Goal: Task Accomplishment & Management: Manage account settings

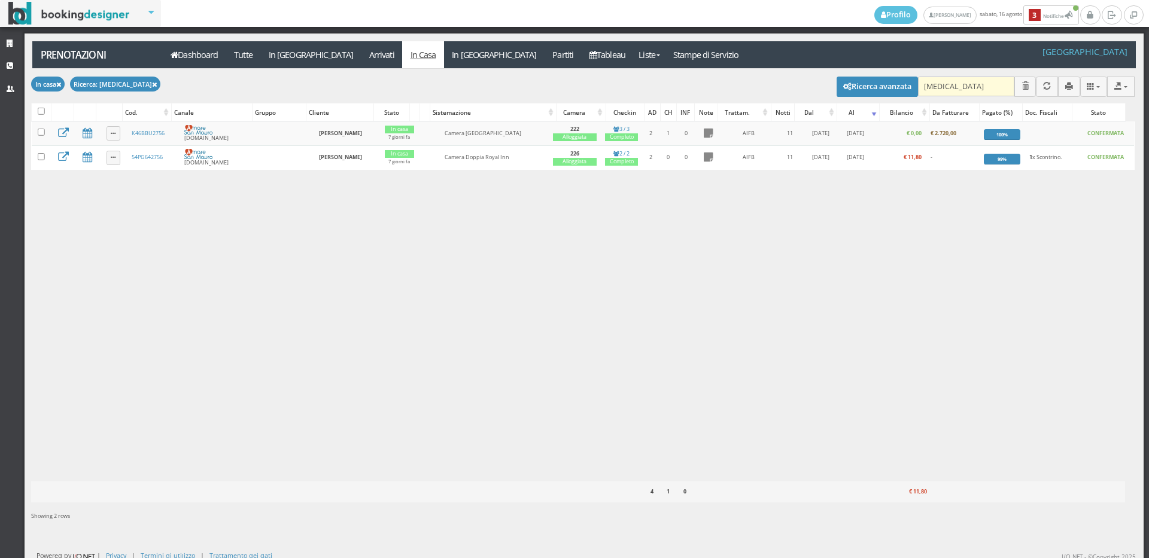
click at [967, 84] on input "fontan" at bounding box center [966, 87] width 96 height 20
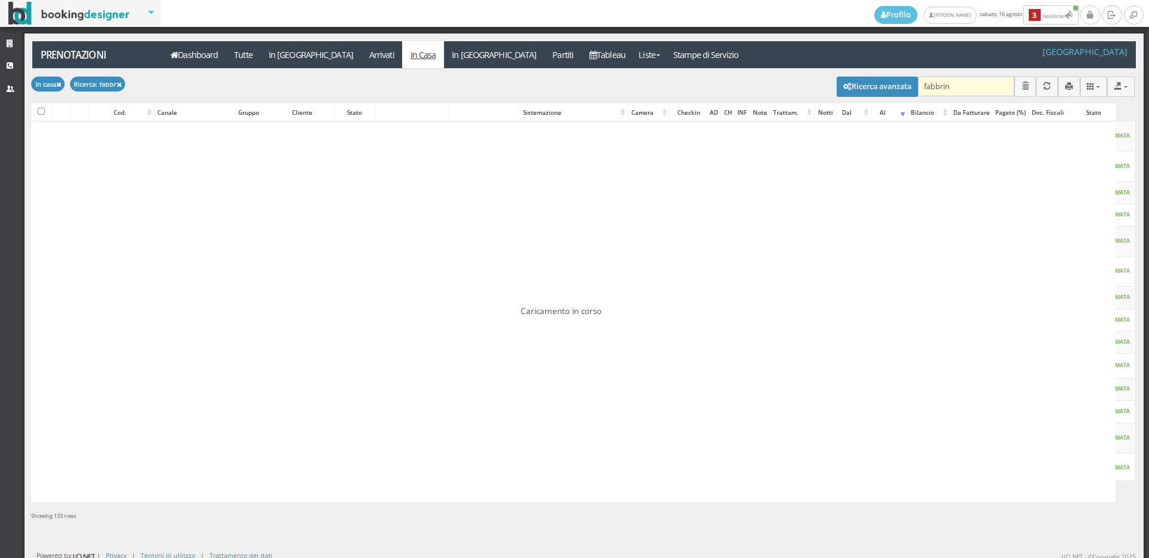
type input "fabbrini"
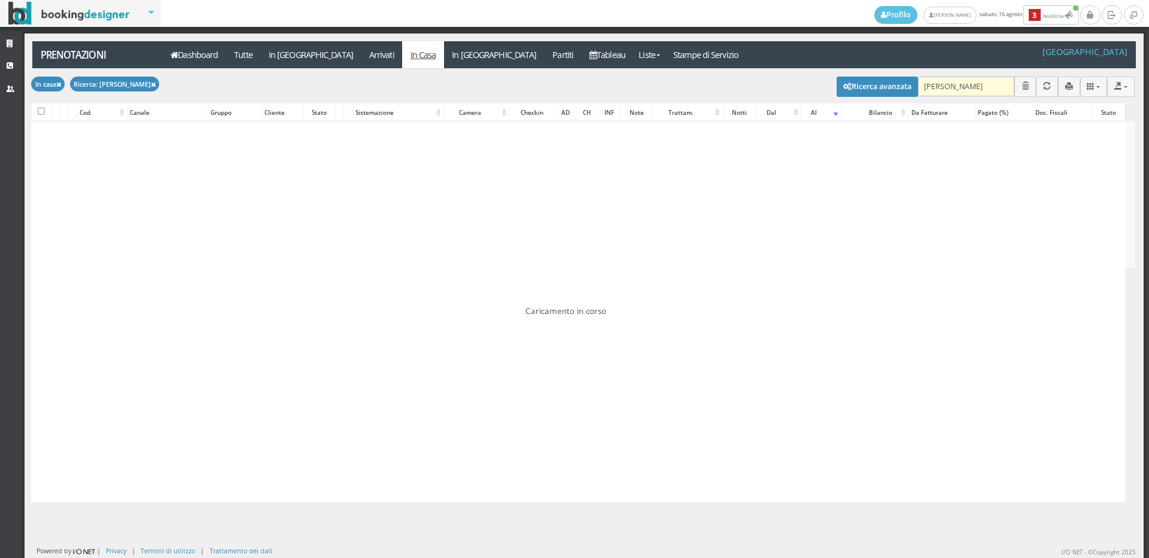
checkbox input "false"
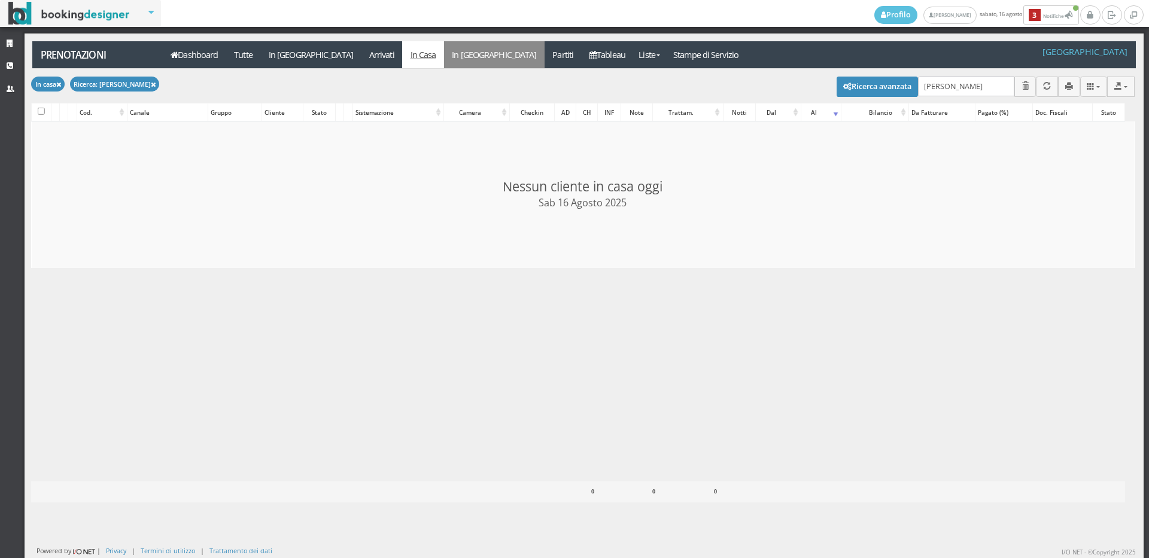
type input "fabbrini"
click at [444, 56] on link "In Partenza" at bounding box center [494, 54] width 101 height 27
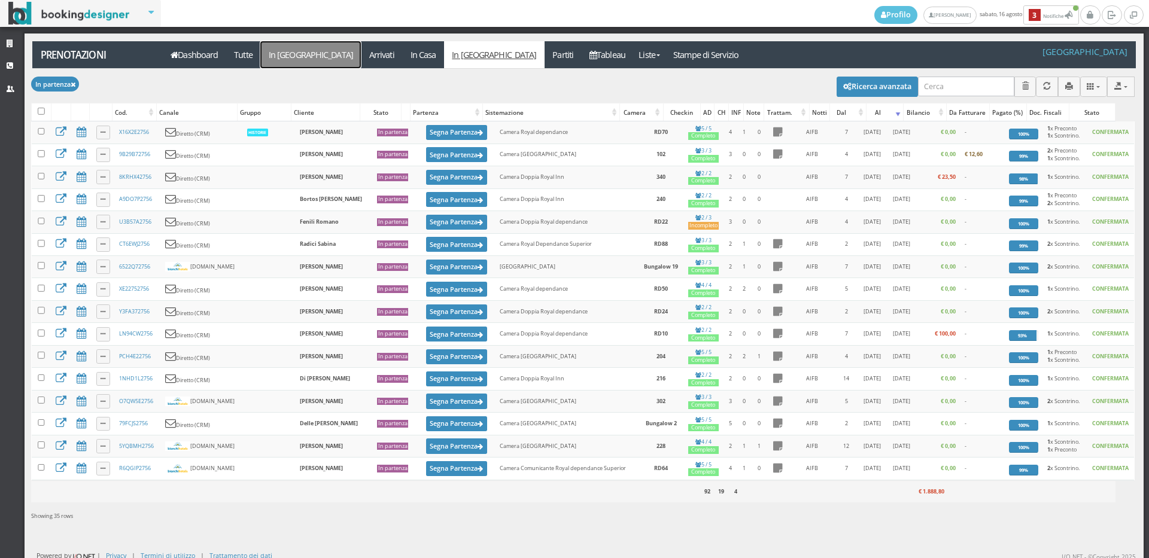
click at [296, 44] on link "In [GEOGRAPHIC_DATA]" at bounding box center [310, 54] width 101 height 27
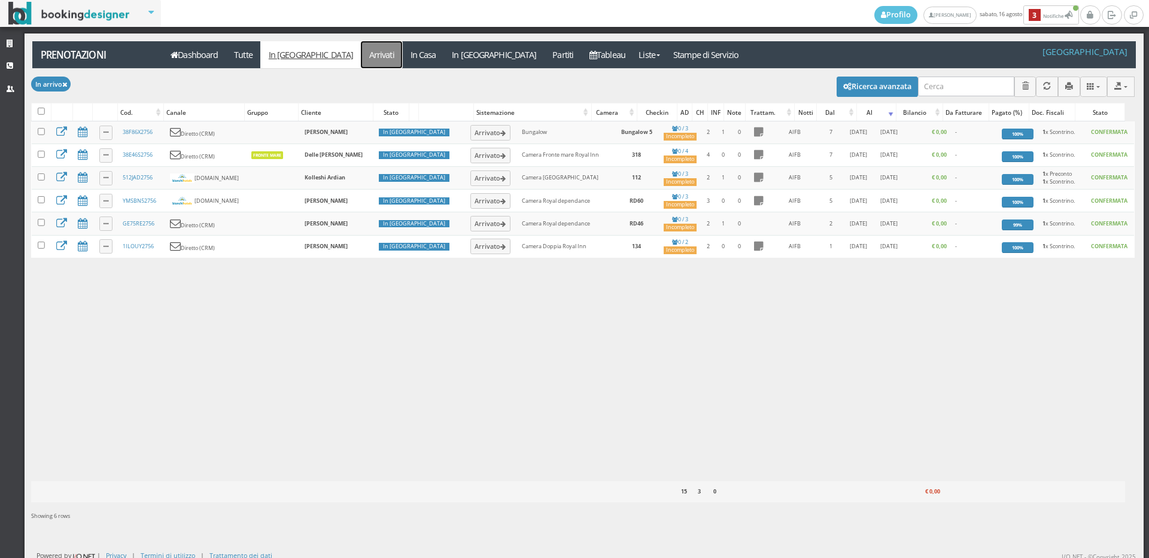
click at [361, 59] on link "Arrivati" at bounding box center [381, 54] width 41 height 27
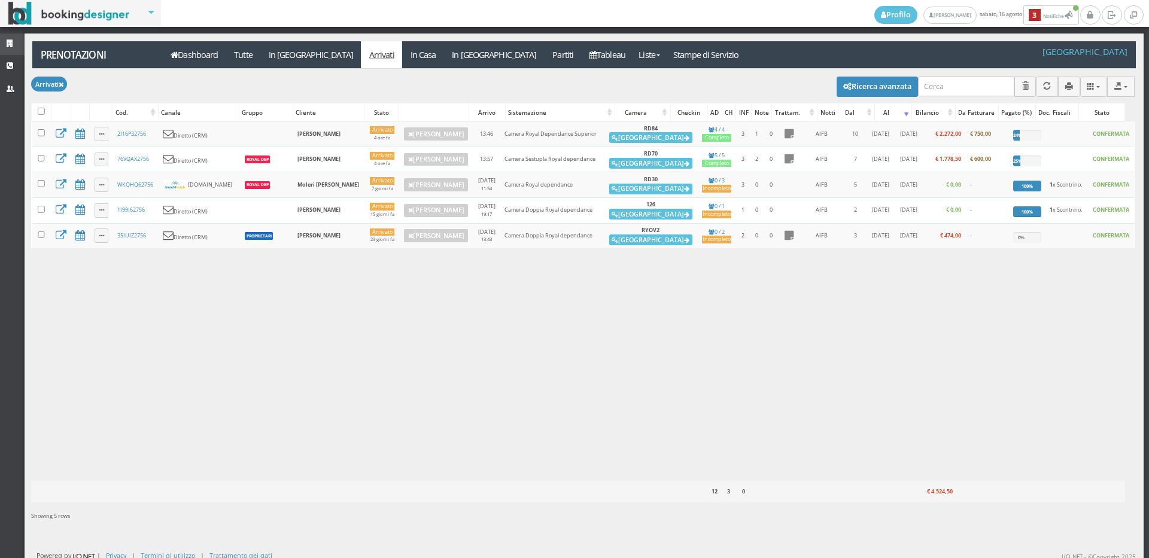
click at [19, 47] on link "Strutture" at bounding box center [12, 45] width 25 height 22
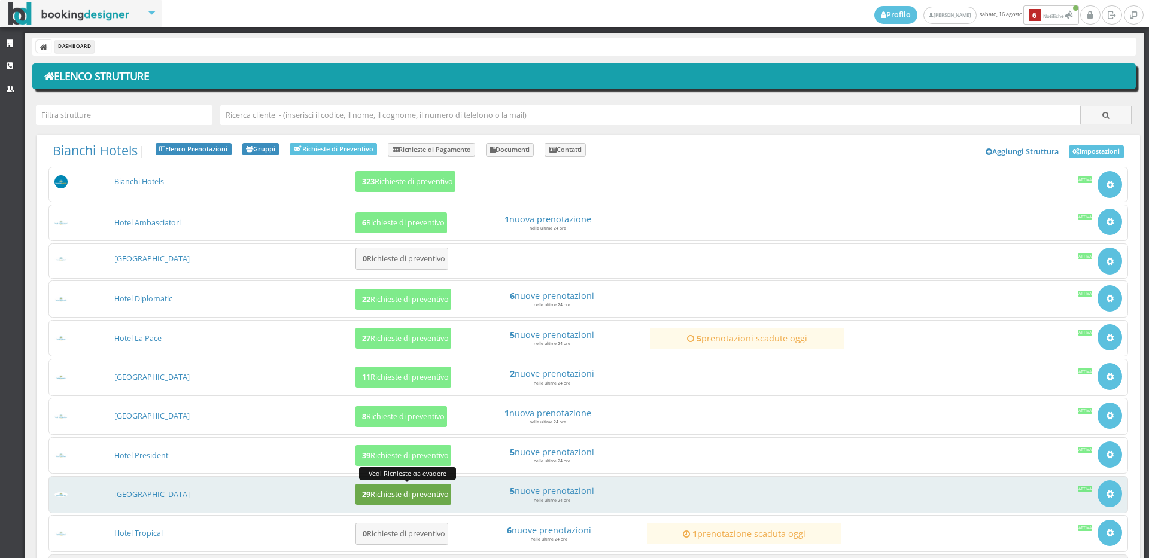
click at [392, 497] on h5 "29 Richieste di preventivo" at bounding box center [403, 494] width 90 height 9
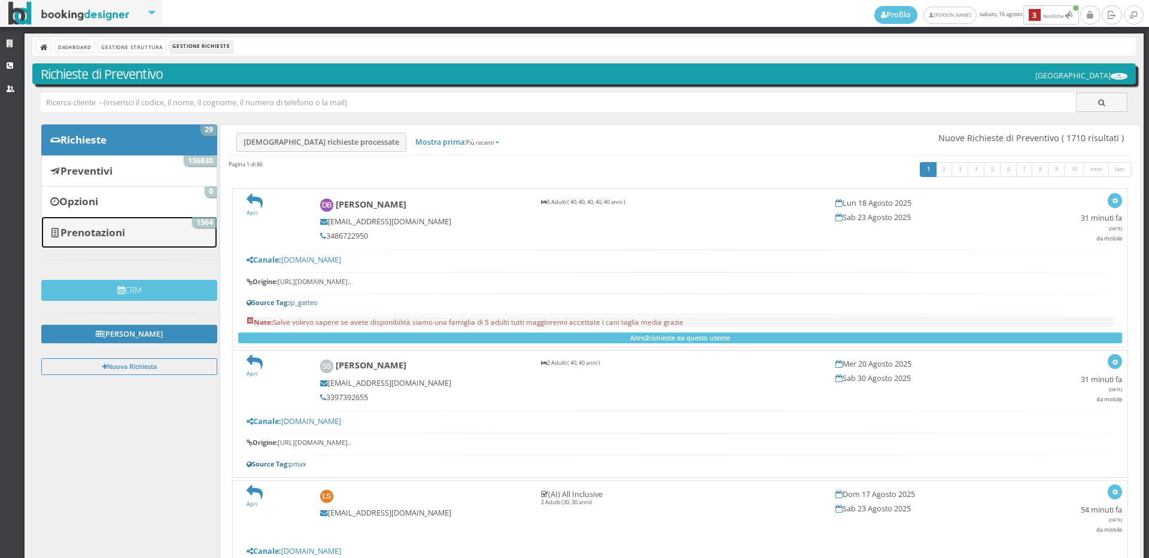
click at [101, 232] on b "Prenotazioni" at bounding box center [92, 233] width 65 height 14
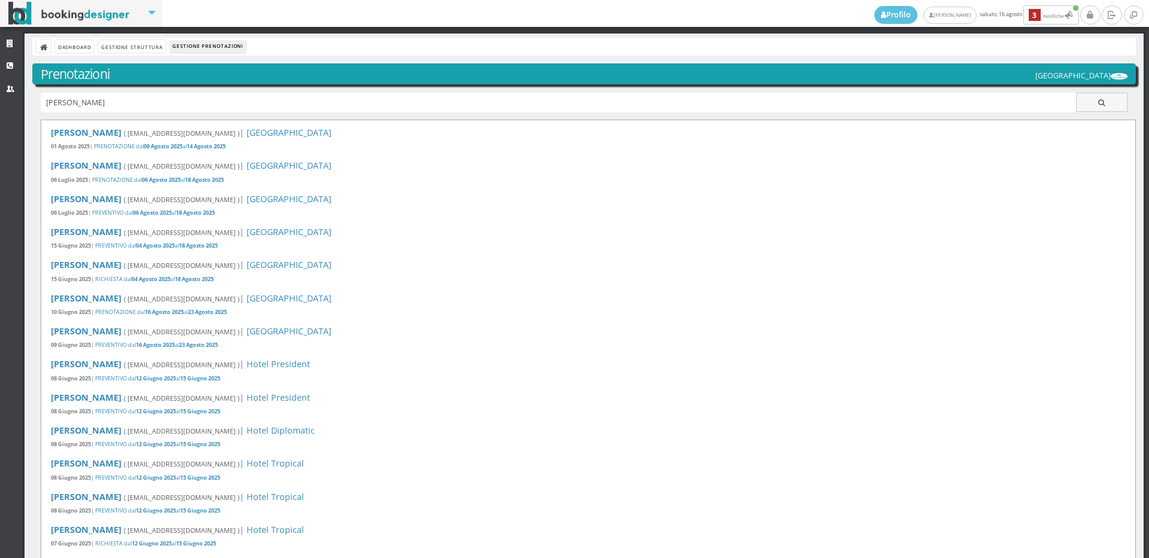
type input "[PERSON_NAME]"
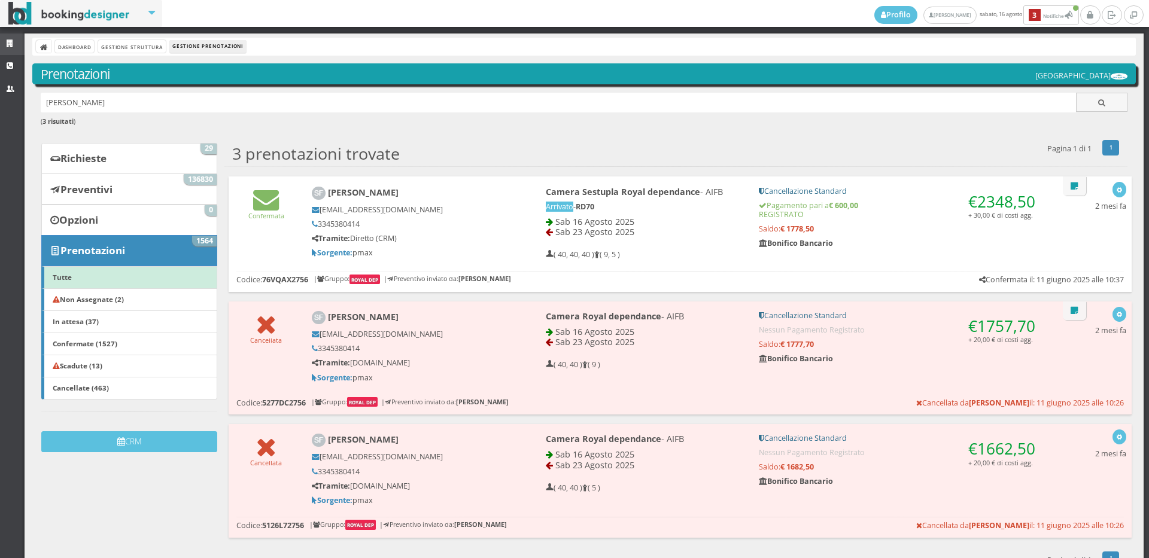
click at [4, 47] on link "Strutture" at bounding box center [12, 45] width 25 height 22
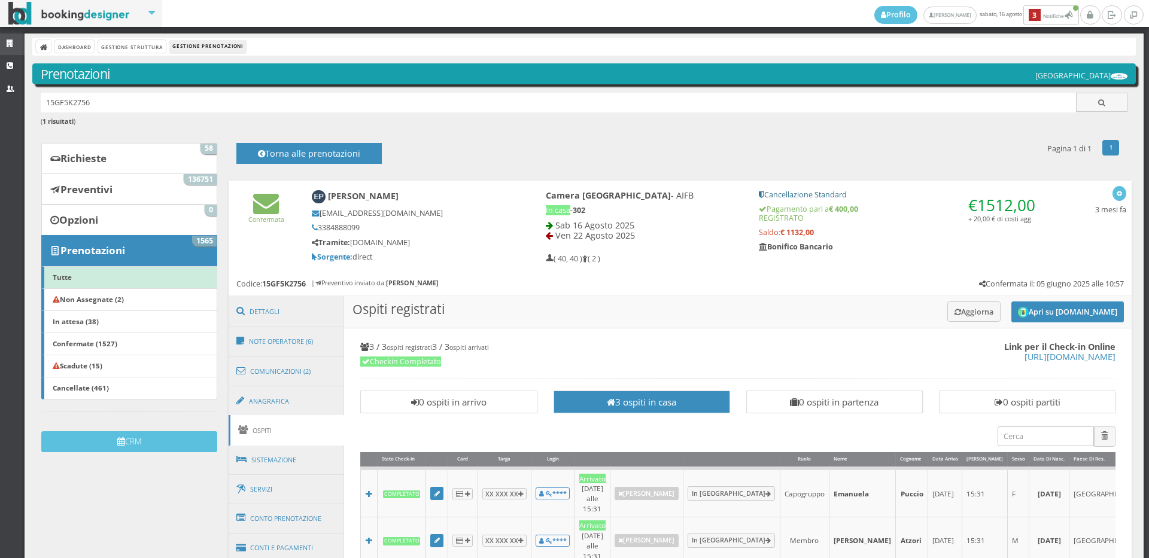
click at [11, 41] on icon at bounding box center [12, 44] width 10 height 8
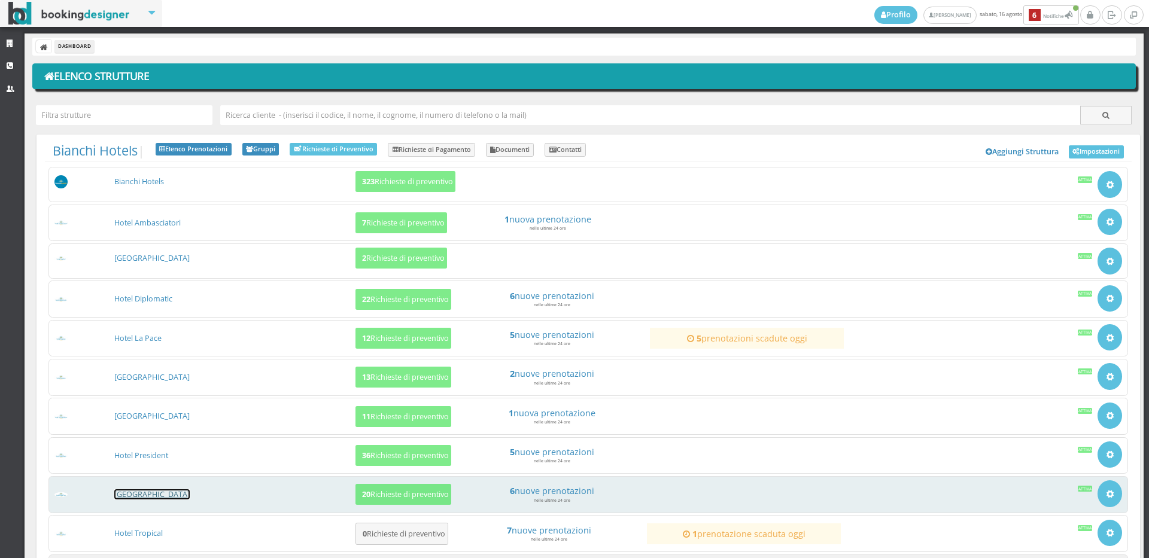
click at [148, 495] on link "[GEOGRAPHIC_DATA]" at bounding box center [151, 494] width 75 height 10
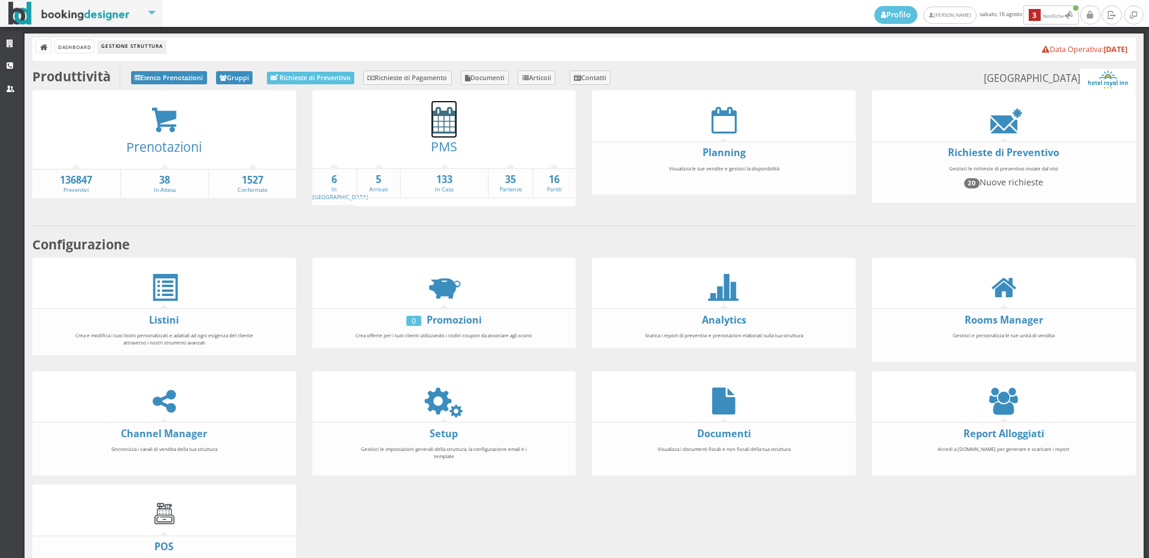
click at [440, 125] on icon at bounding box center [443, 120] width 25 height 27
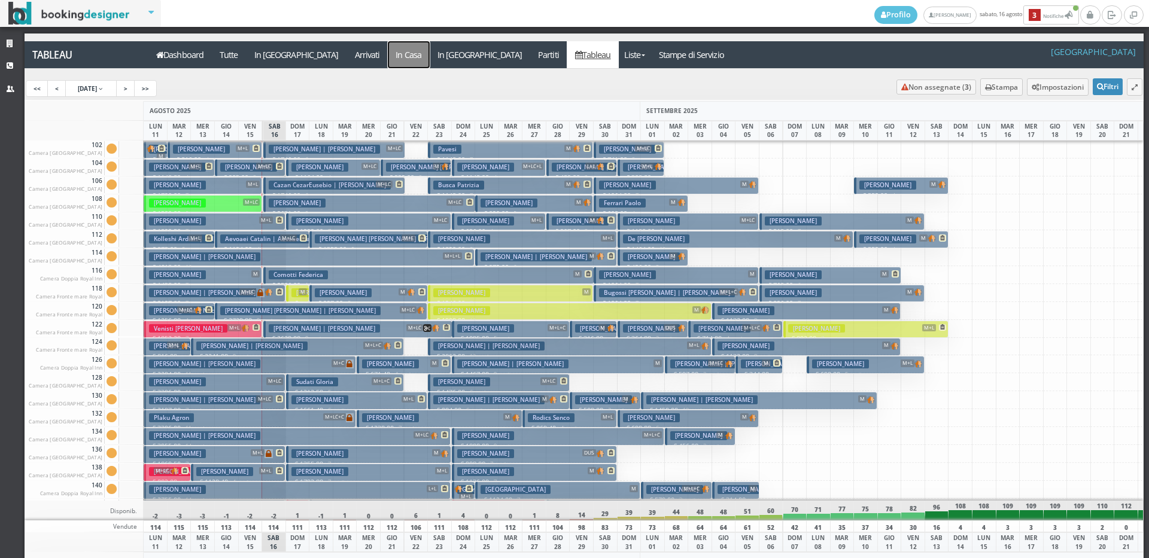
click at [388, 48] on a=pms-instay-reservations"] "In Casa" at bounding box center [409, 54] width 42 height 27
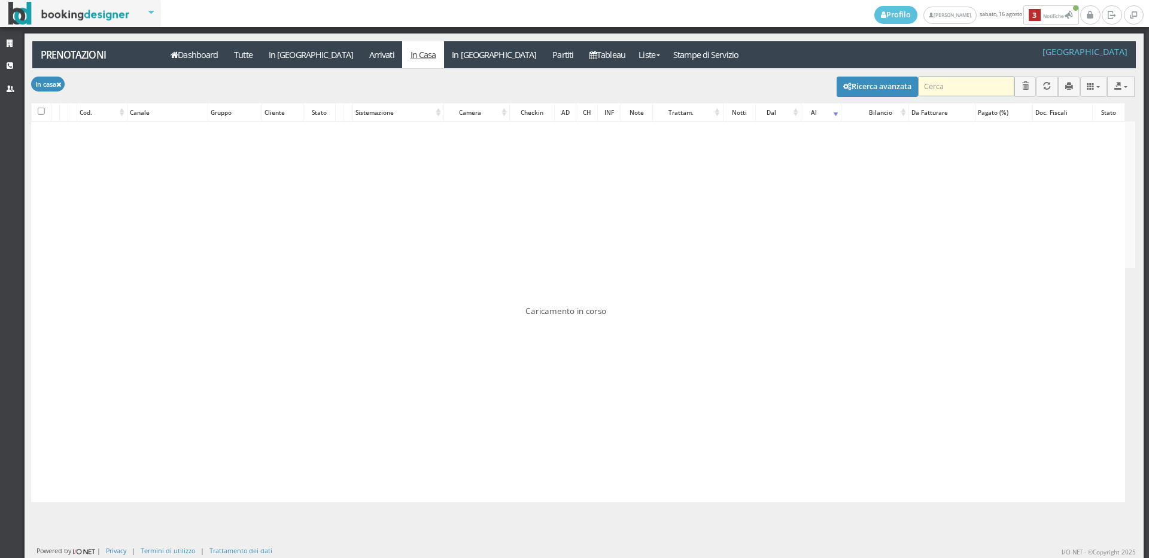
click at [938, 89] on input "search" at bounding box center [966, 87] width 96 height 20
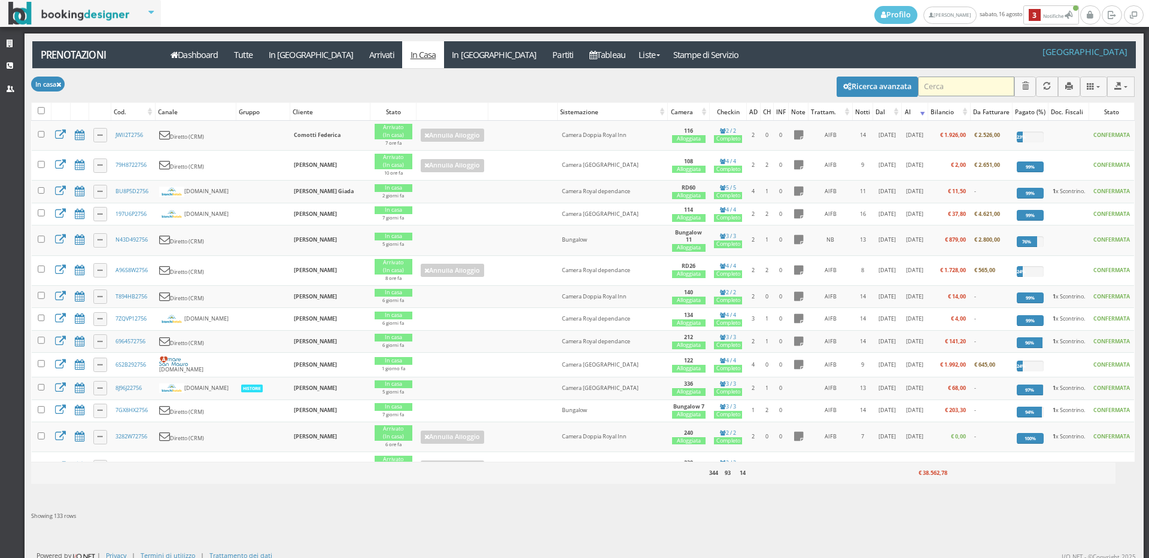
click at [941, 87] on input "search" at bounding box center [966, 87] width 96 height 20
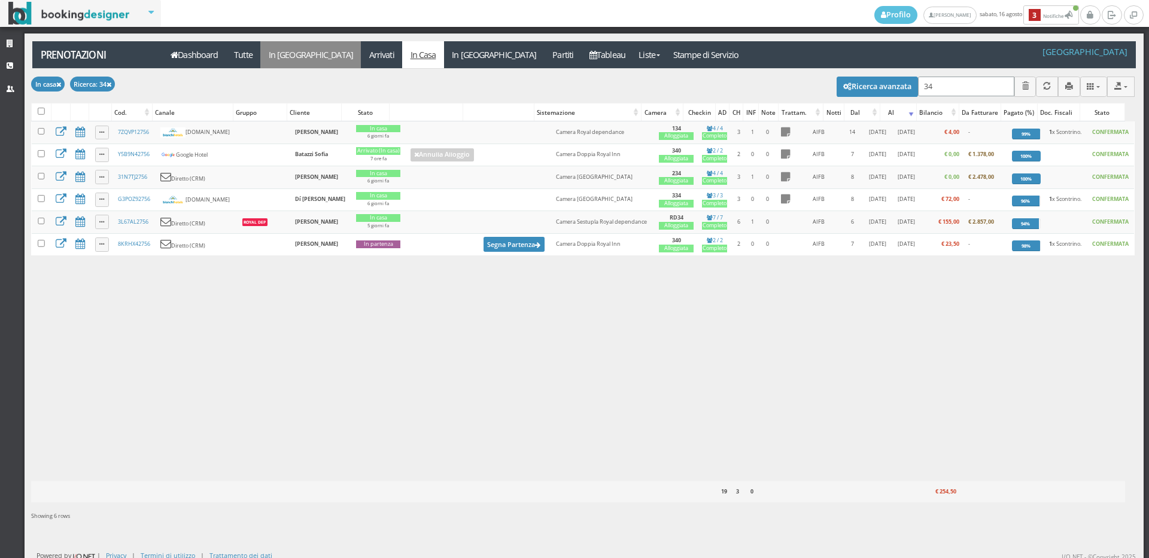
type input "34"
click at [303, 62] on link "In [GEOGRAPHIC_DATA]" at bounding box center [310, 54] width 101 height 27
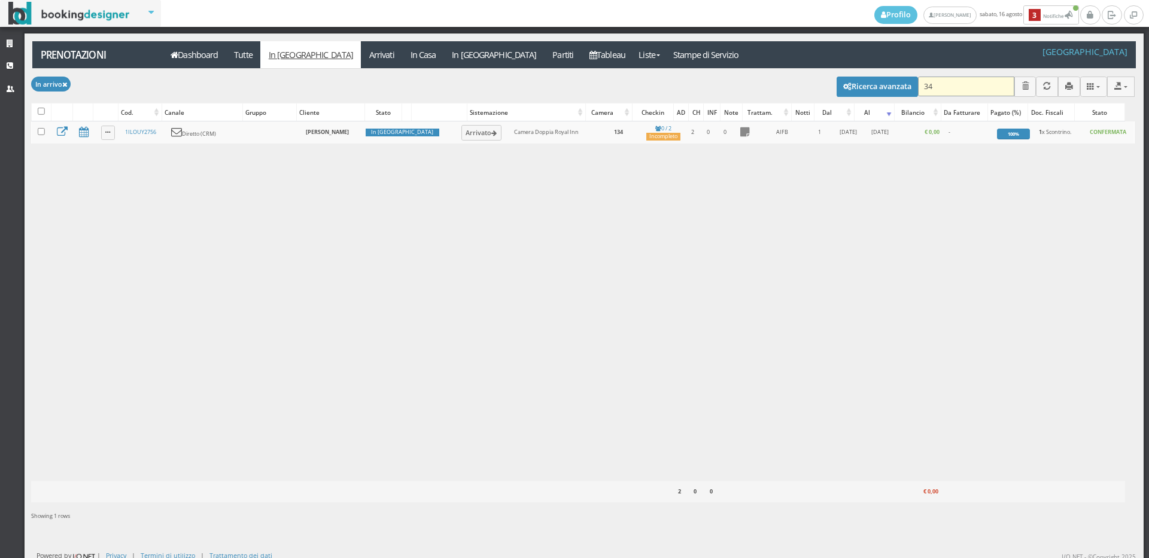
drag, startPoint x: 943, startPoint y: 83, endPoint x: 944, endPoint y: 91, distance: 7.8
click at [943, 84] on input "34" at bounding box center [966, 87] width 96 height 20
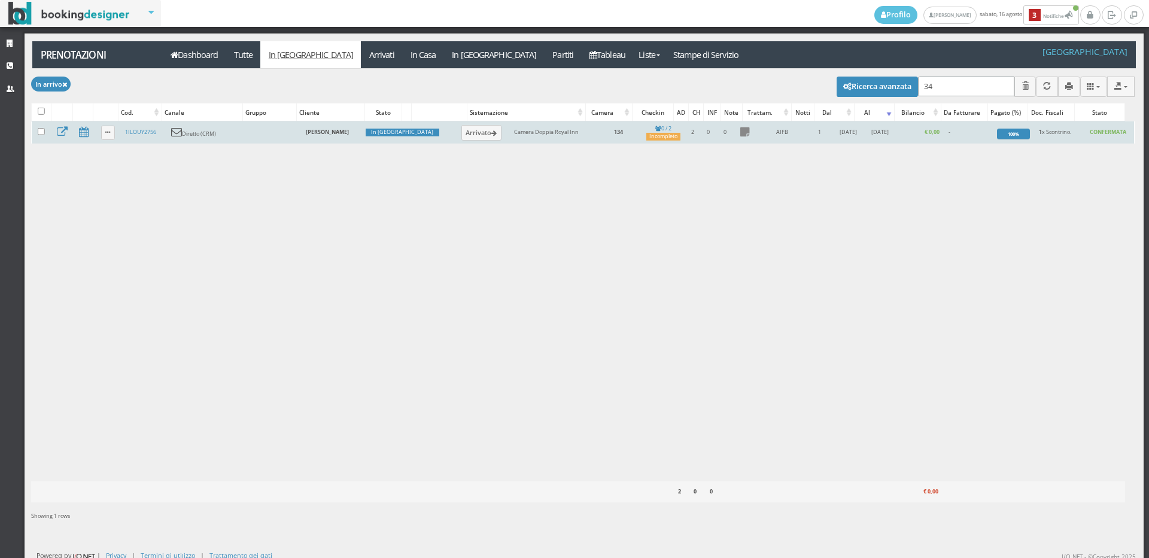
type input "3"
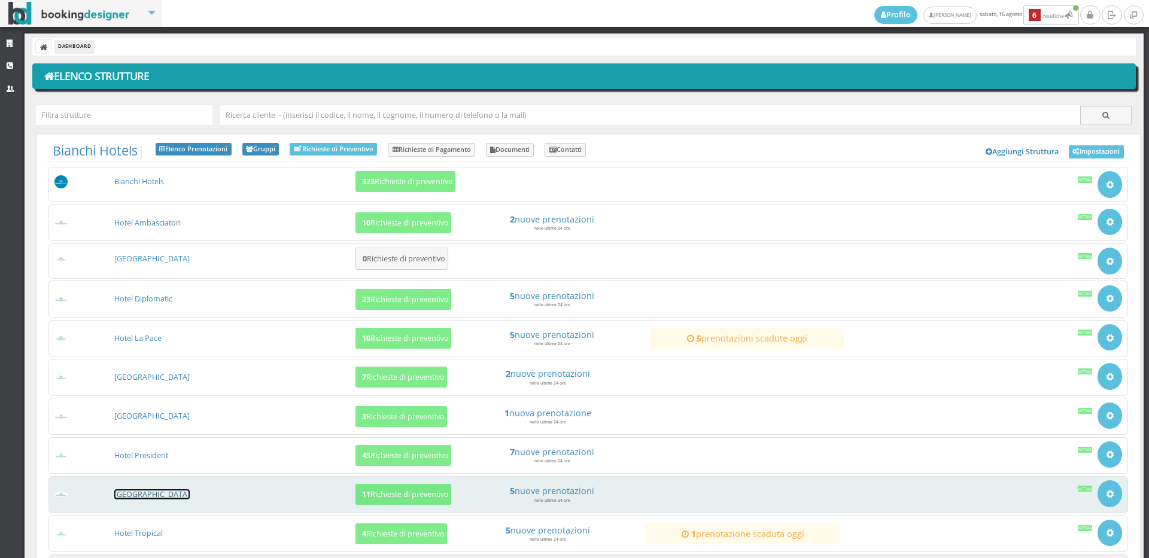
click at [133, 492] on link "[GEOGRAPHIC_DATA]" at bounding box center [151, 494] width 75 height 10
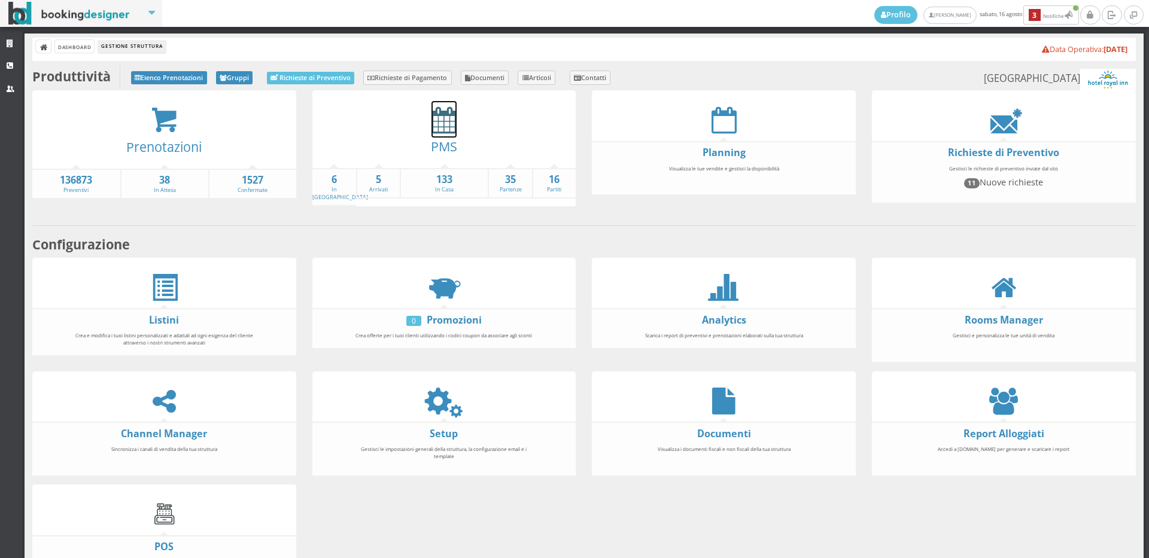
click at [445, 121] on icon at bounding box center [443, 120] width 25 height 27
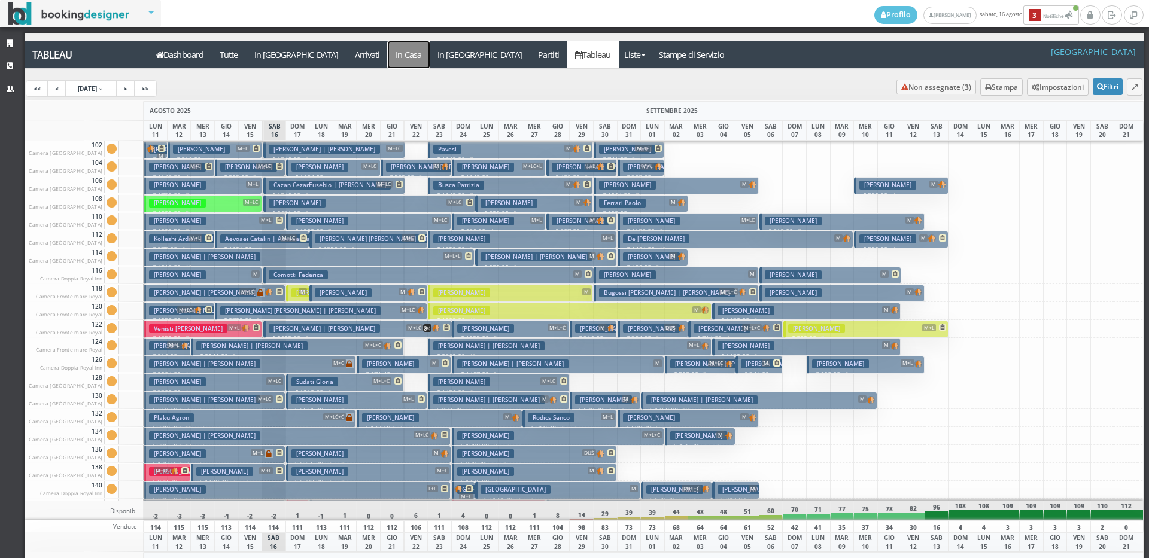
click at [388, 54] on a=pms-instay-reservations"] "In Casa" at bounding box center [409, 54] width 42 height 27
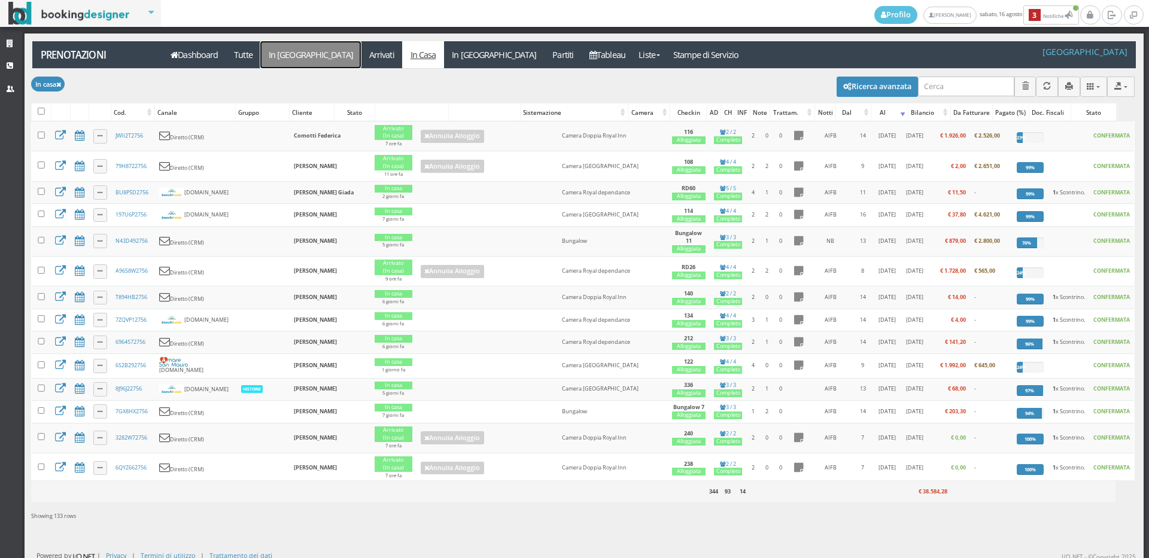
click at [269, 54] on link "In [GEOGRAPHIC_DATA]" at bounding box center [310, 54] width 101 height 27
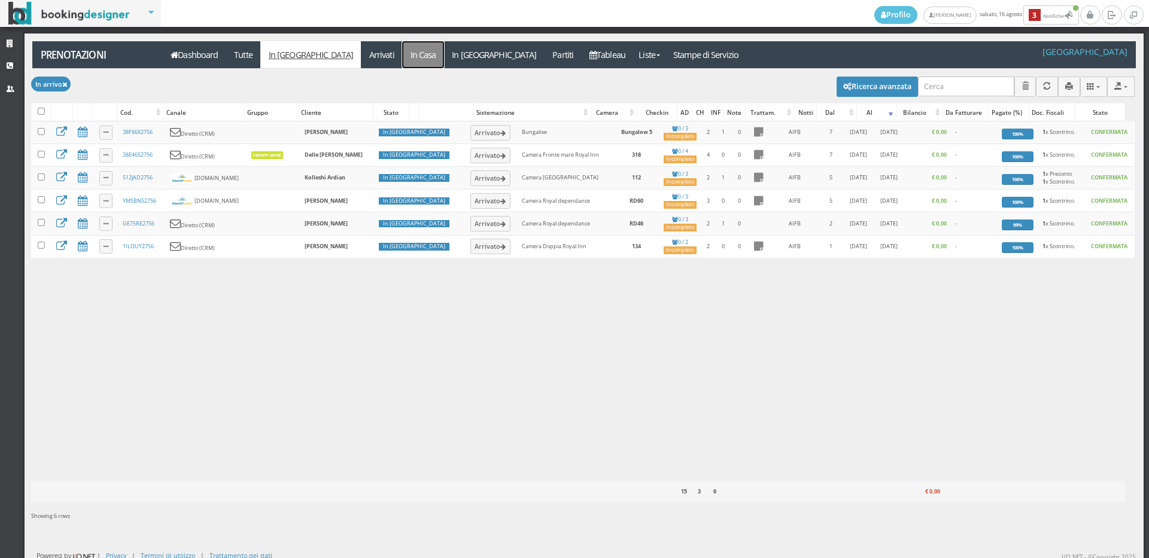
click at [402, 57] on link "In Casa" at bounding box center [423, 54] width 42 height 27
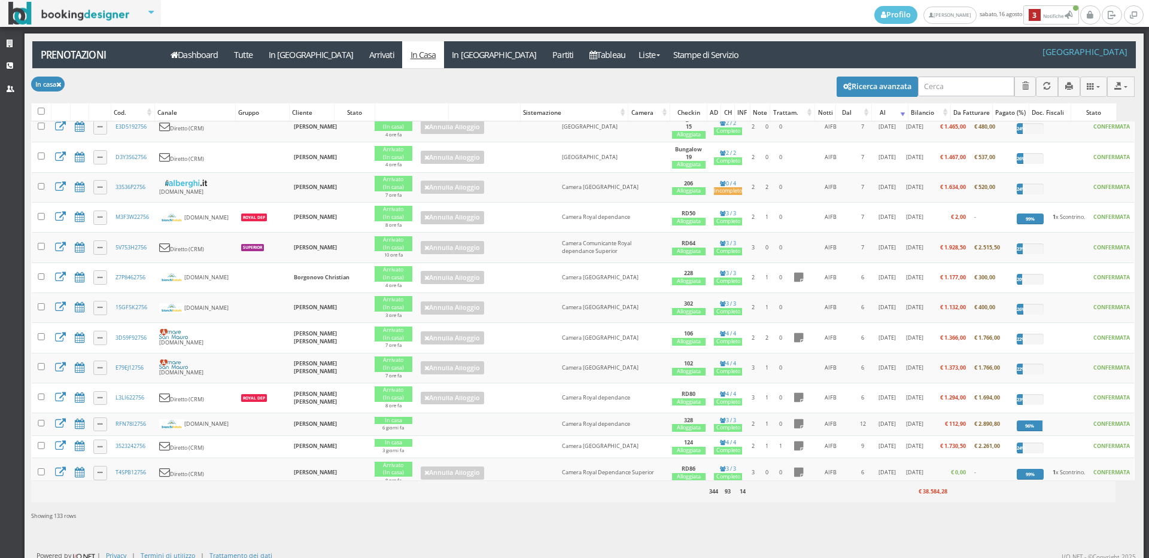
scroll to position [864, 0]
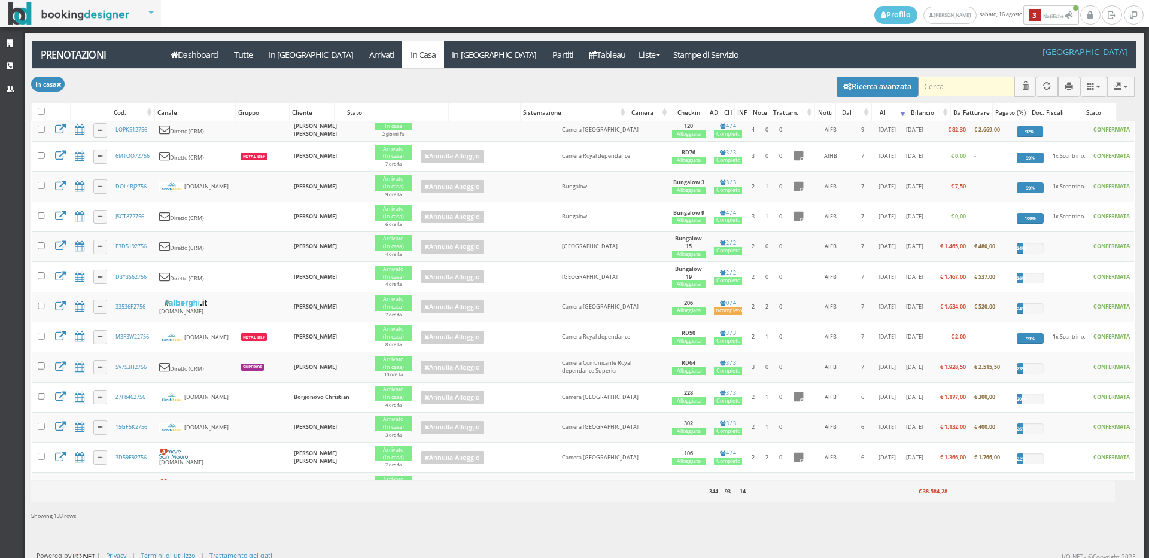
click at [941, 84] on input "search" at bounding box center [966, 87] width 96 height 20
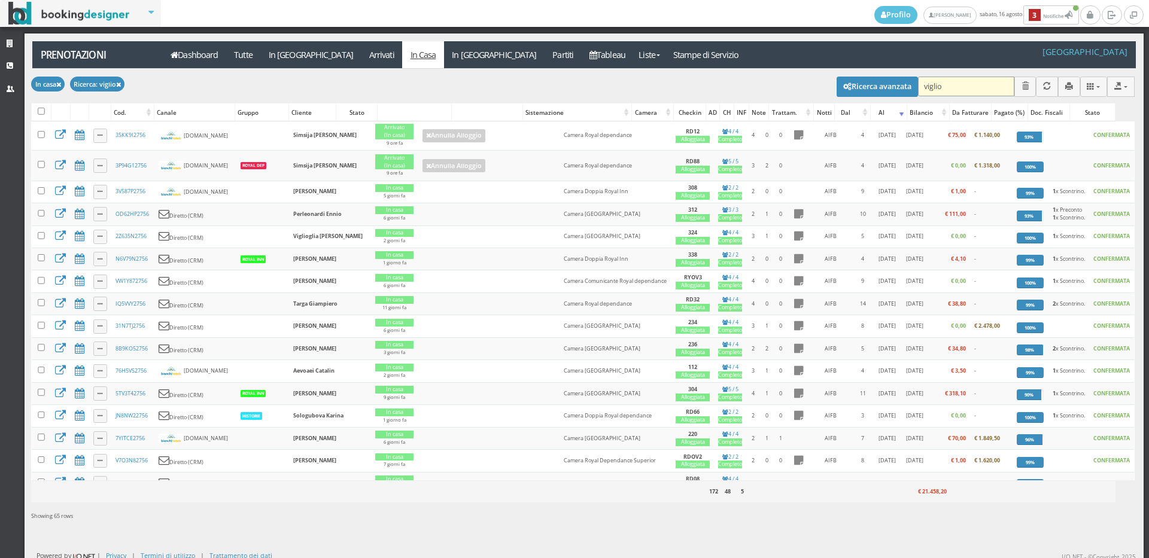
scroll to position [0, 0]
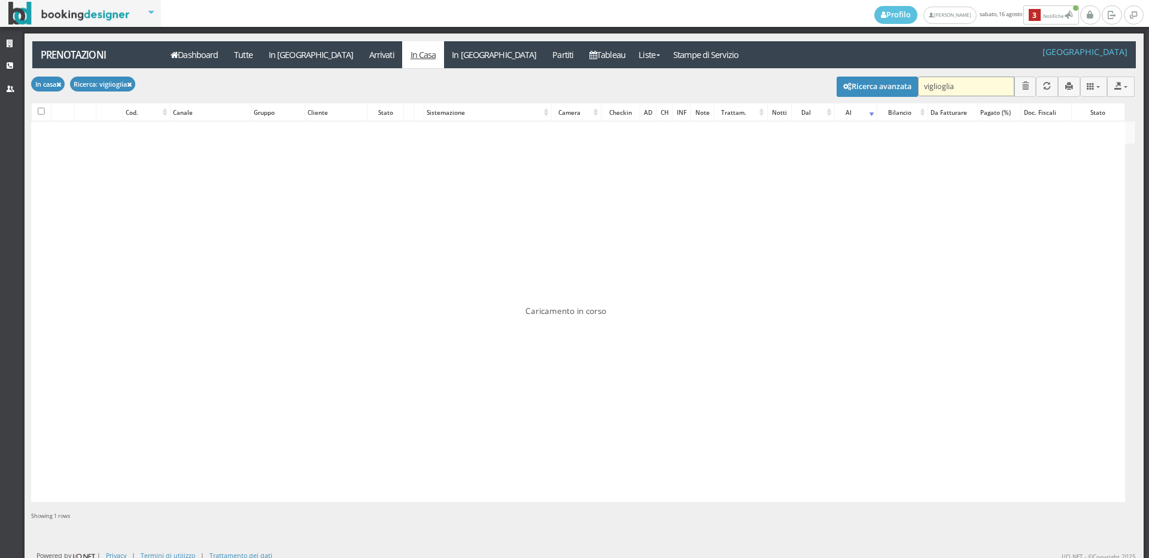
type input "viglioglia"
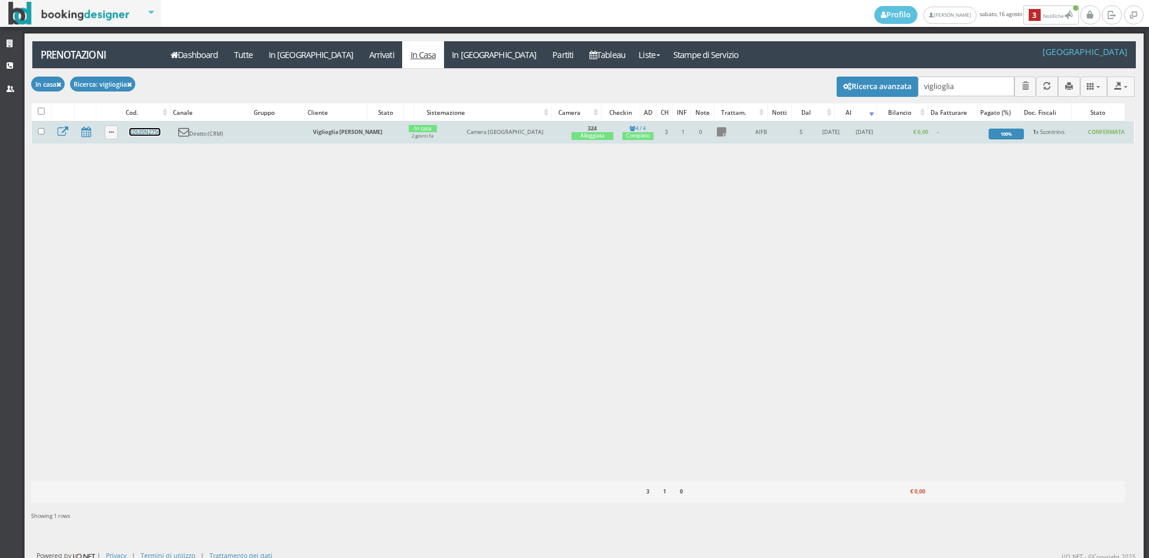
click at [153, 130] on link "2Z635N2756" at bounding box center [144, 132] width 31 height 8
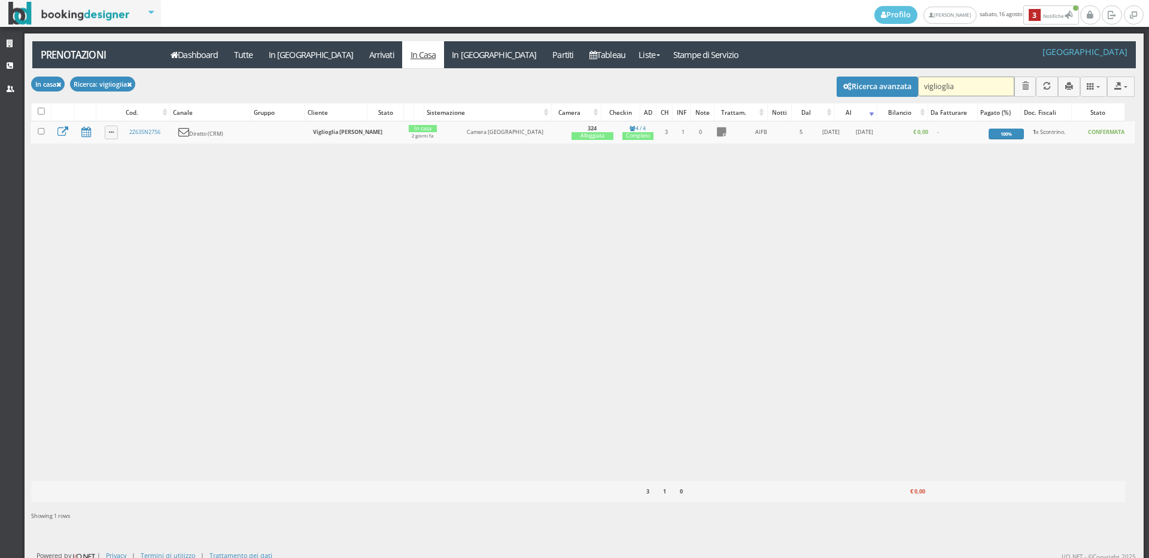
click at [955, 87] on input "viglioglia" at bounding box center [966, 87] width 96 height 20
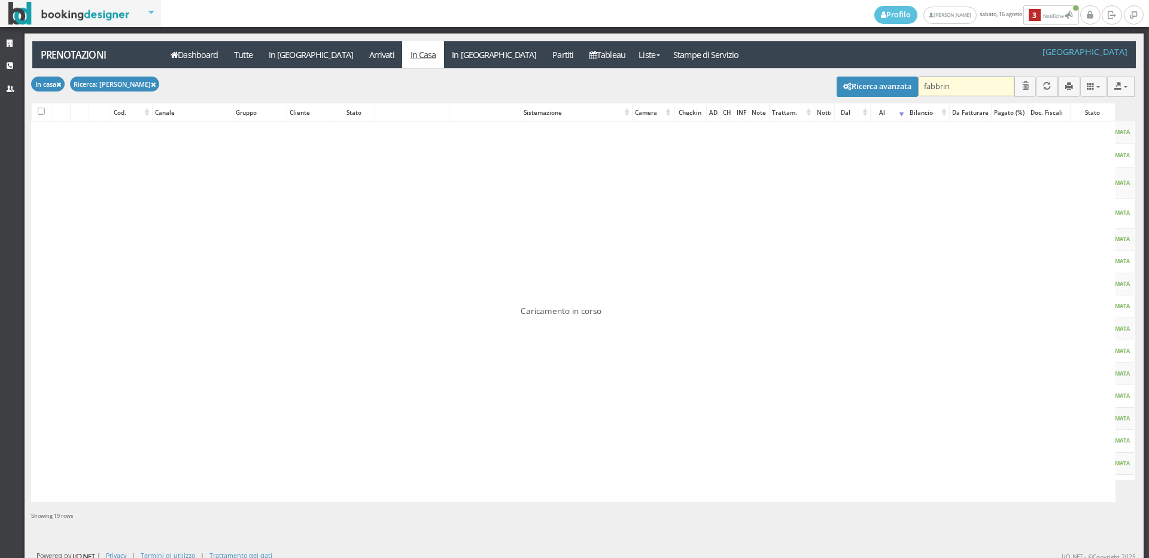
type input "[PERSON_NAME]"
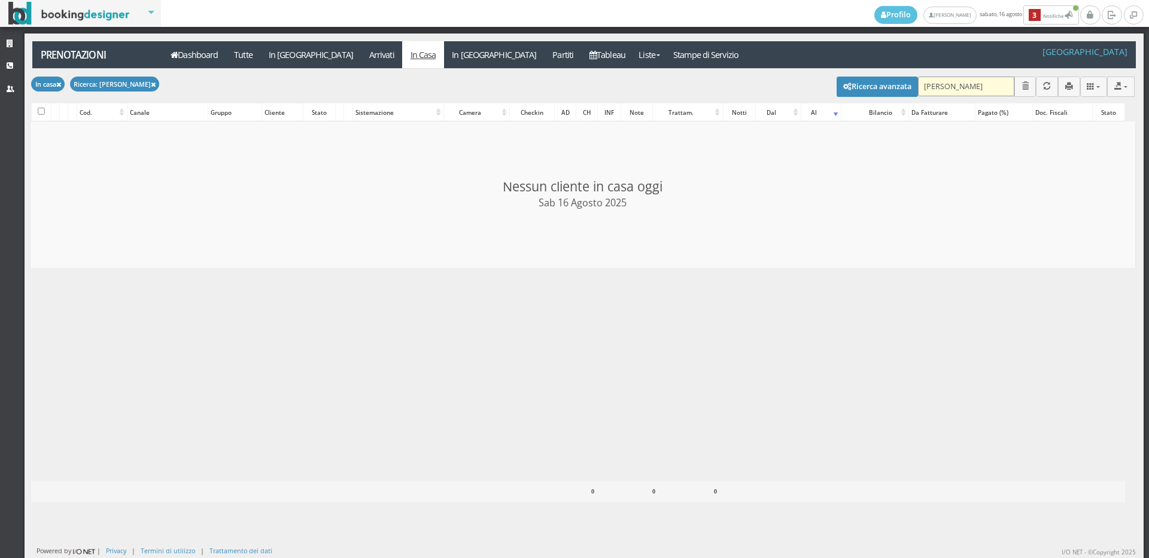
checkbox input "false"
type input "[PERSON_NAME]"
click at [361, 53] on link "Arrivati" at bounding box center [381, 54] width 41 height 27
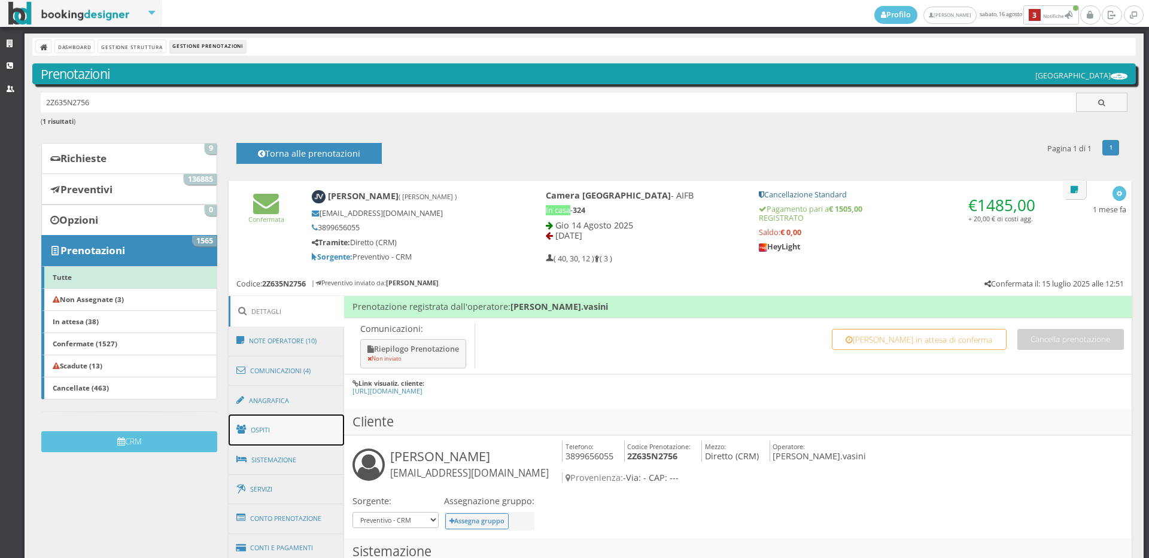
click at [281, 427] on link "Ospiti" at bounding box center [287, 430] width 116 height 31
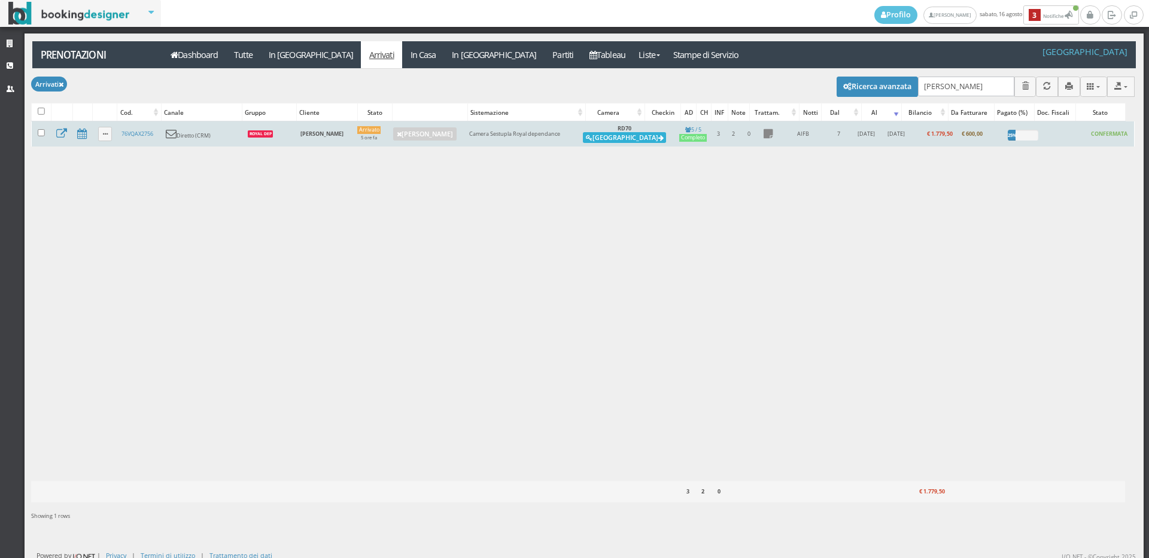
click at [618, 134] on button "[GEOGRAPHIC_DATA]" at bounding box center [624, 137] width 83 height 11
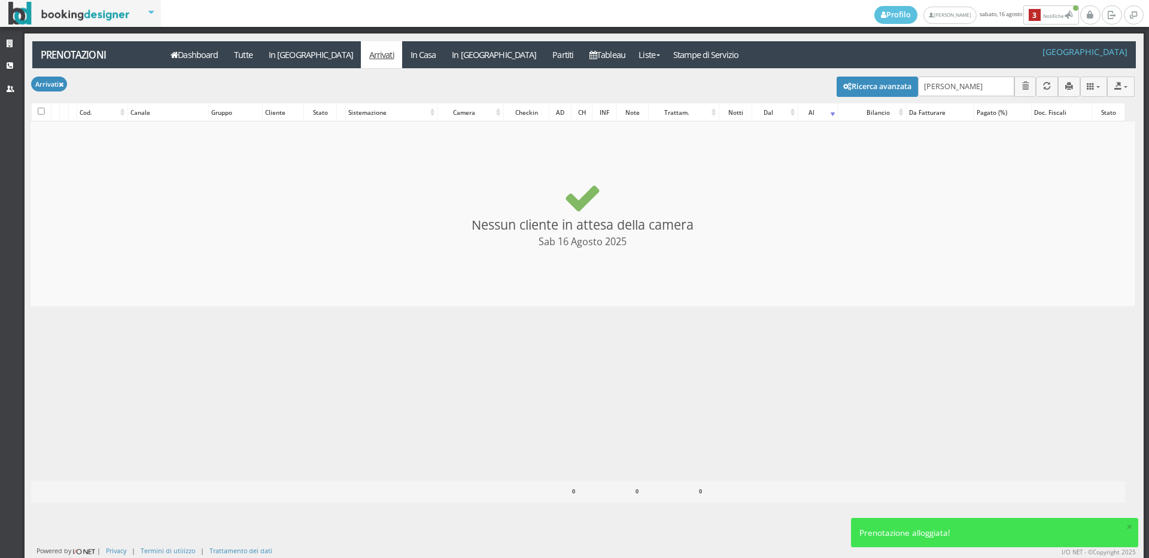
checkbox input "false"
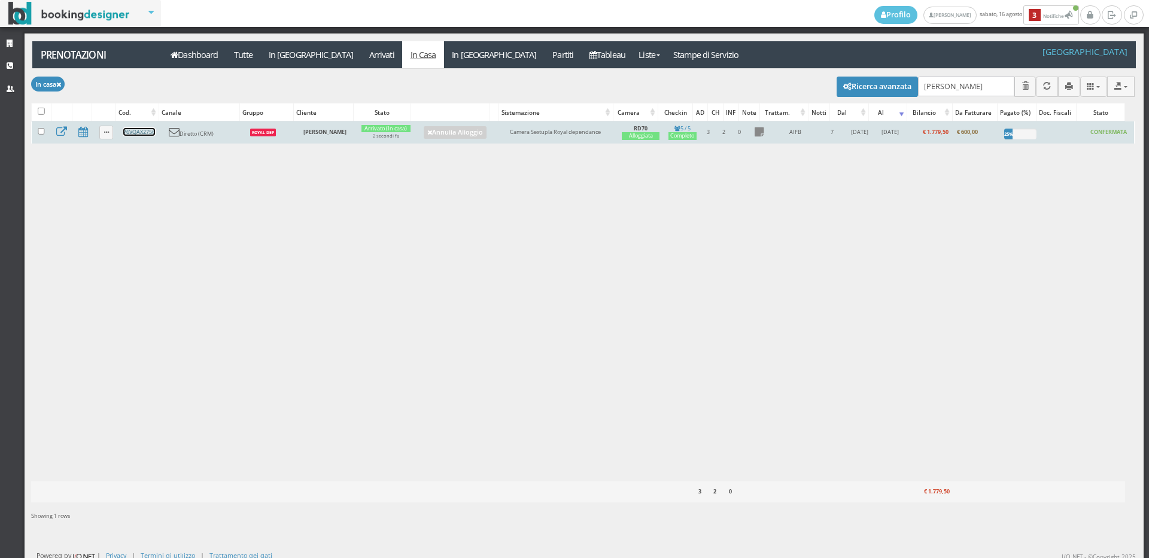
click at [146, 135] on link "76VQAX2756" at bounding box center [139, 132] width 32 height 8
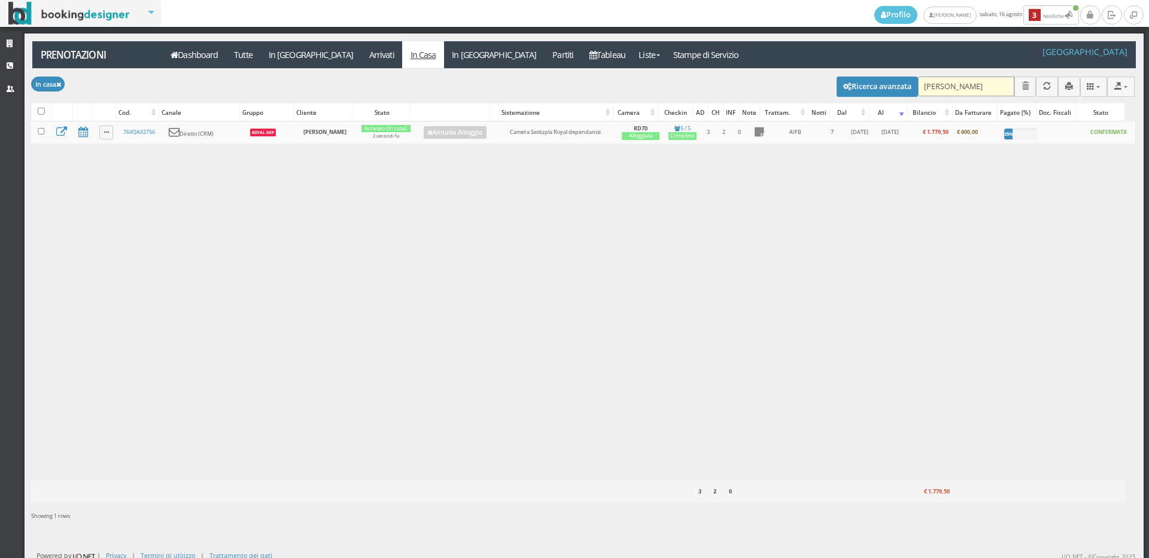
click at [961, 88] on input "[PERSON_NAME]" at bounding box center [966, 87] width 96 height 20
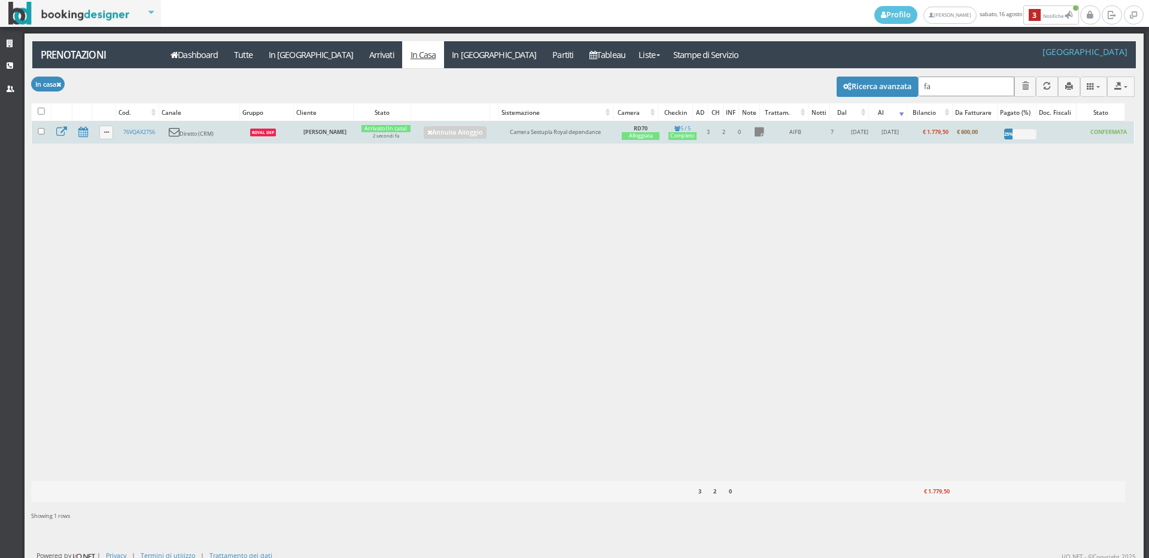
type input "f"
type input "[PERSON_NAME]"
click at [135, 135] on link "79H8722756" at bounding box center [139, 132] width 31 height 8
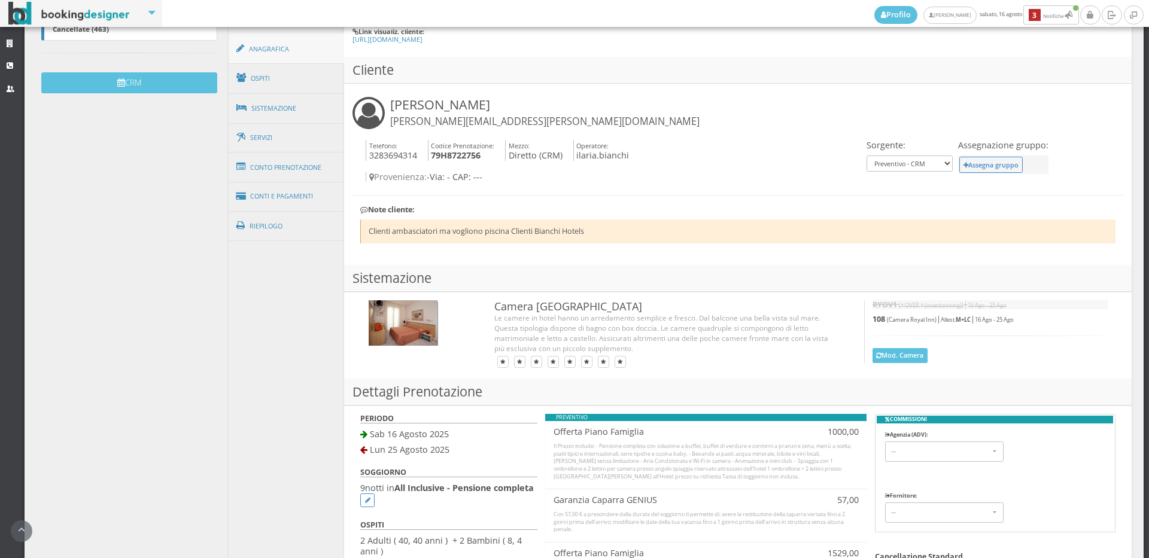
scroll to position [332, 0]
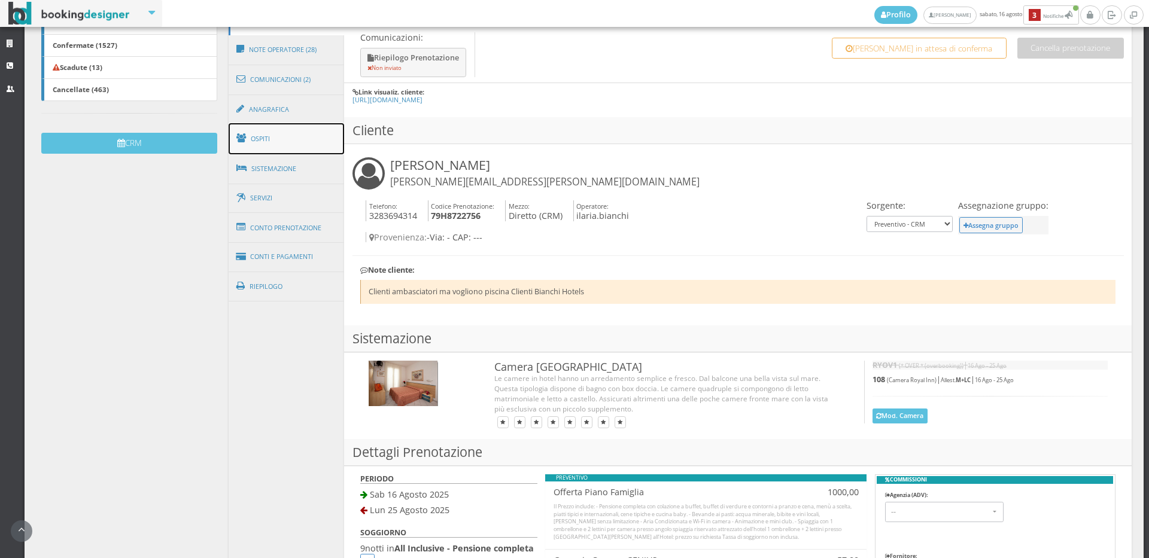
click at [269, 135] on link "Ospiti" at bounding box center [287, 138] width 116 height 31
